Goal: Transaction & Acquisition: Purchase product/service

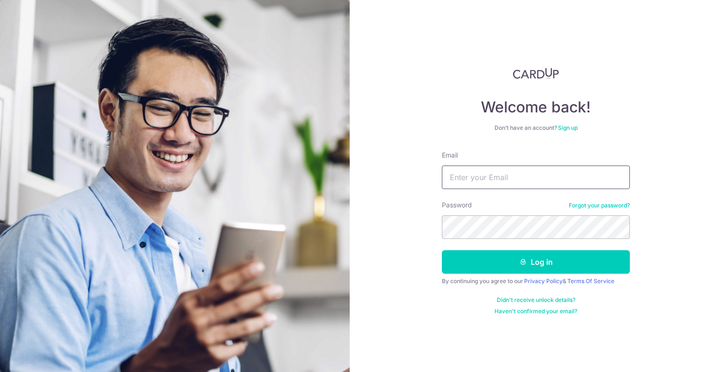
click at [497, 181] on input "Email" at bounding box center [536, 176] width 188 height 23
type input "[DOMAIN_NAME][EMAIL_ADDRESS][DOMAIN_NAME]"
click at [494, 211] on div "Password Forgot your password?" at bounding box center [536, 219] width 188 height 39
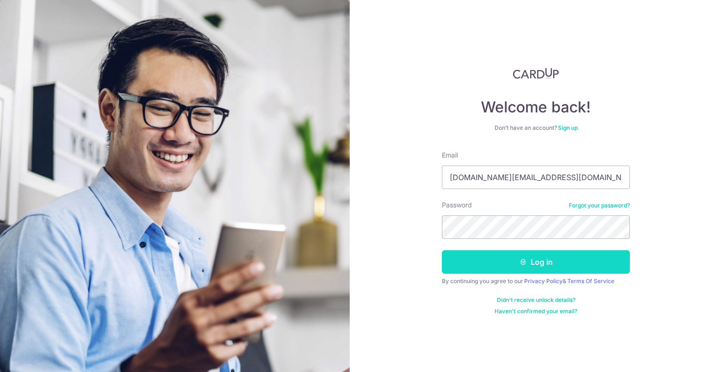
click at [506, 263] on button "Log in" at bounding box center [536, 261] width 188 height 23
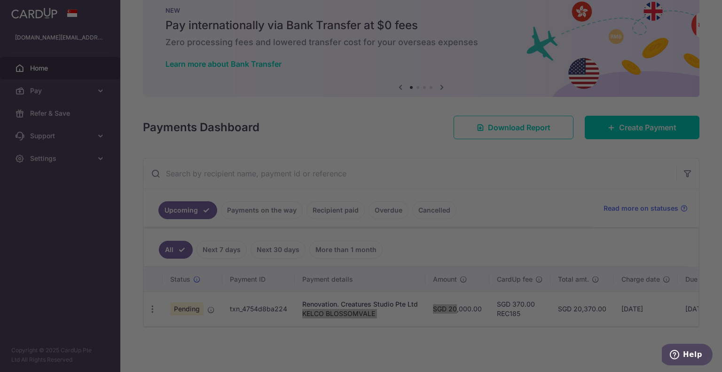
drag, startPoint x: 402, startPoint y: 320, endPoint x: 446, endPoint y: 318, distance: 43.8
click at [221, 97] on body "kelwin.li@gmail.com Home Pay Payments Recipients Cards Refer & Save Support FAQ…" at bounding box center [361, 186] width 722 height 372
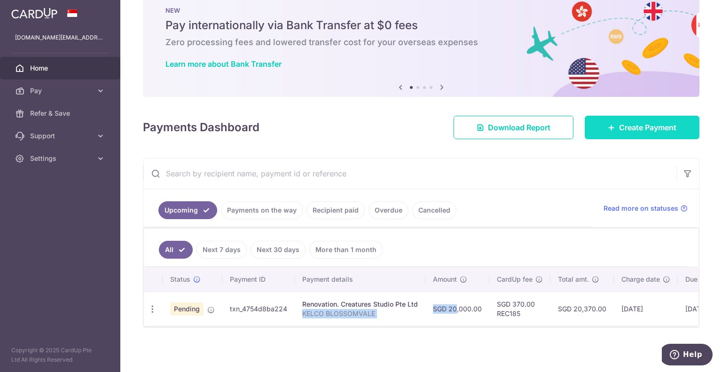
click at [623, 122] on span "Create Payment" at bounding box center [647, 127] width 57 height 11
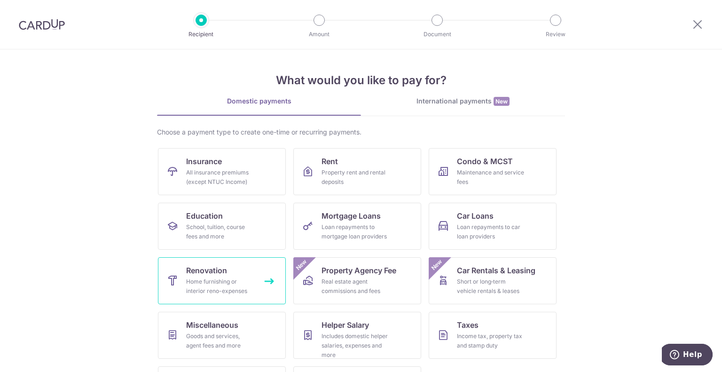
click at [238, 268] on link "Renovation Home furnishing or interior reno-expenses" at bounding box center [222, 280] width 128 height 47
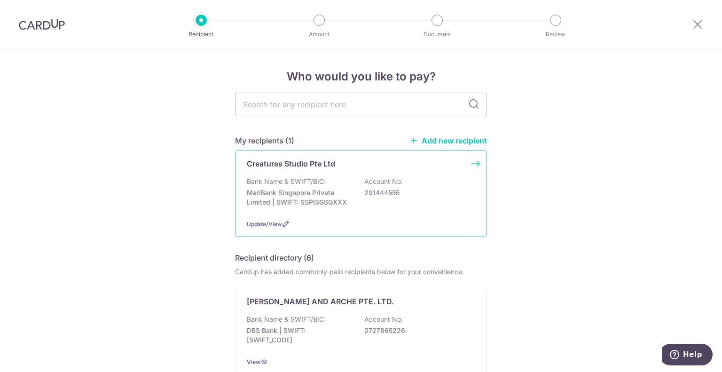
click at [303, 184] on p "Bank Name & SWIFT/BIC:" at bounding box center [286, 181] width 79 height 9
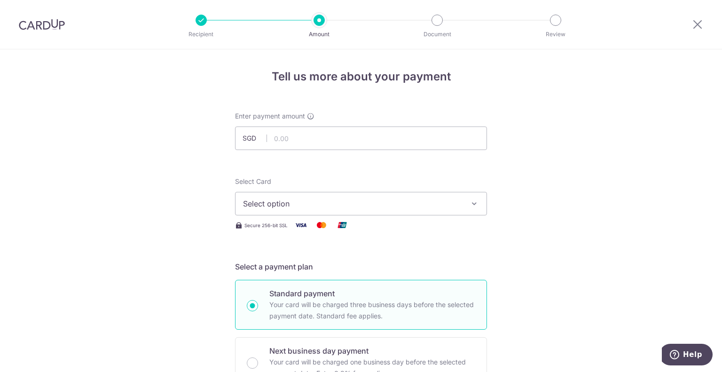
click at [301, 204] on span "Select option" at bounding box center [352, 203] width 219 height 11
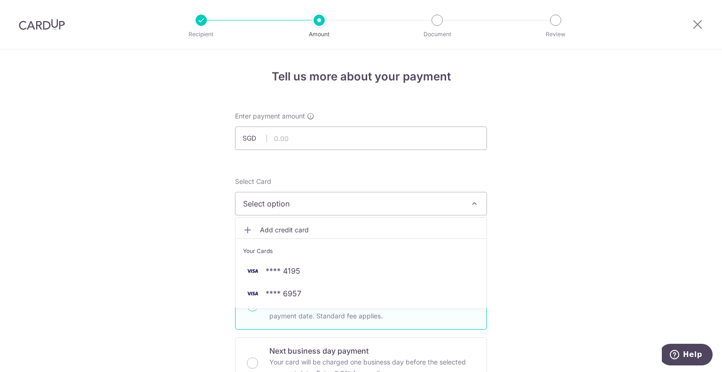
click at [277, 230] on span "Add credit card" at bounding box center [369, 229] width 219 height 9
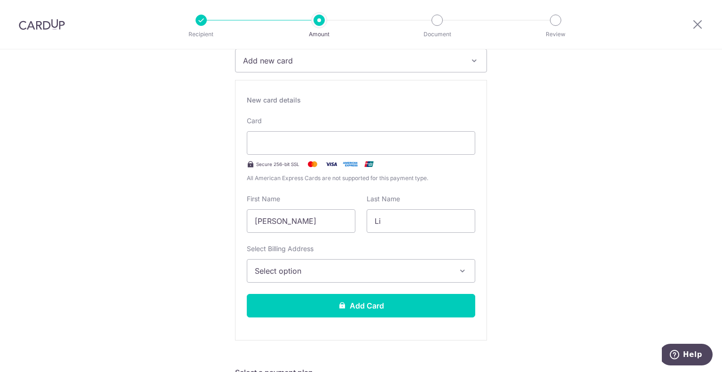
scroll to position [144, 0]
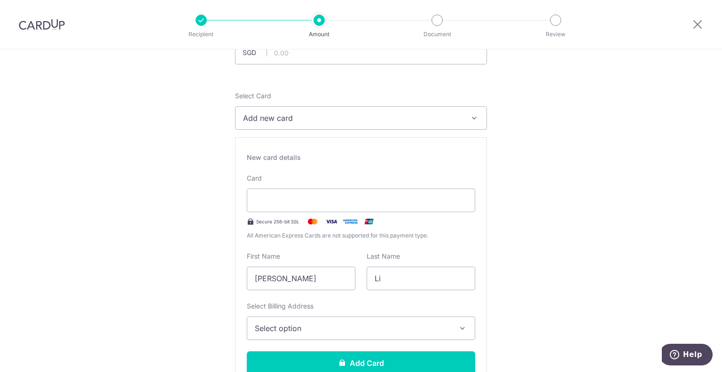
scroll to position [0, 0]
